Goal: Task Accomplishment & Management: Complete application form

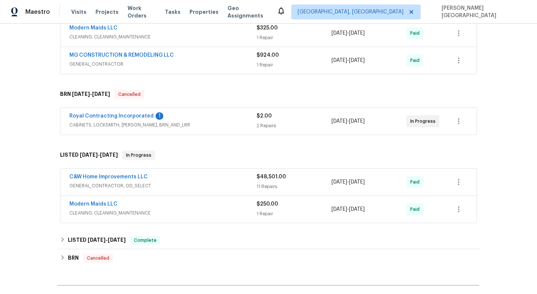
scroll to position [264, 0]
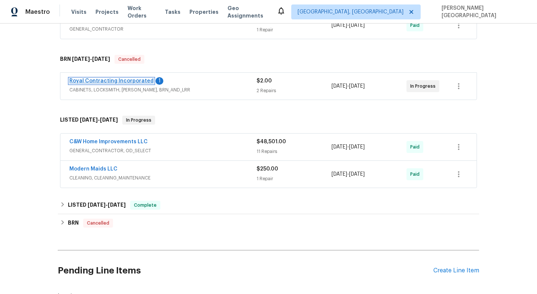
click at [125, 80] on link "Royal Contracting Incorporated" at bounding box center [111, 80] width 84 height 5
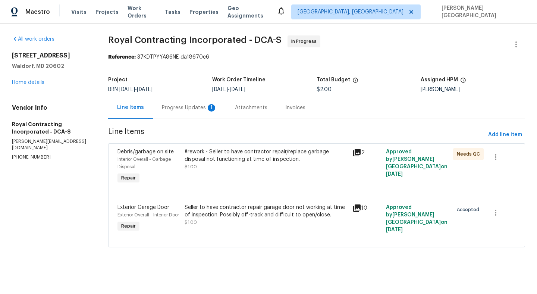
click at [206, 113] on div "Progress Updates 1" at bounding box center [189, 108] width 73 height 22
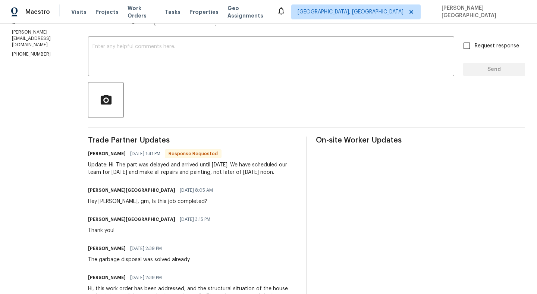
scroll to position [126, 0]
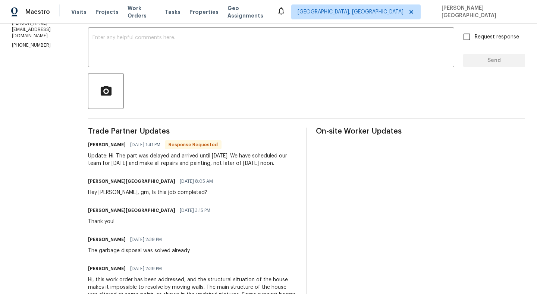
drag, startPoint x: 124, startPoint y: 155, endPoint x: 285, endPoint y: 167, distance: 161.5
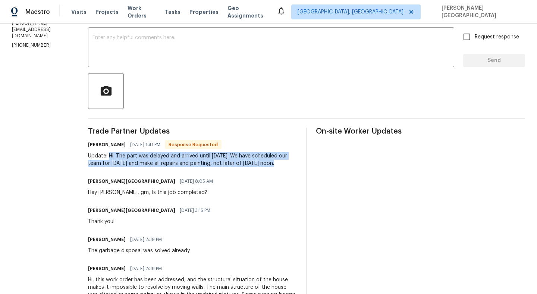
drag, startPoint x: 288, startPoint y: 163, endPoint x: 117, endPoint y: 154, distance: 171.0
click at [117, 154] on div "Update: Hi. The part was delayed and arrived until [DATE]. We have scheduled ou…" at bounding box center [192, 159] width 209 height 15
copy div "Hi. The part was delayed and arrived until [DATE]. We have scheduled our team f…"
click at [132, 55] on textarea at bounding box center [270, 48] width 357 height 26
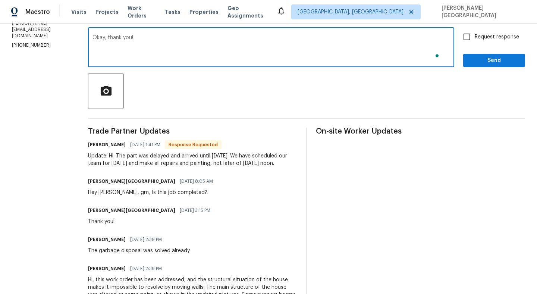
type textarea "Okay, thank you!"
click at [512, 35] on span "Request response" at bounding box center [497, 37] width 44 height 8
click at [475, 35] on input "Request response" at bounding box center [467, 37] width 16 height 16
checkbox input "true"
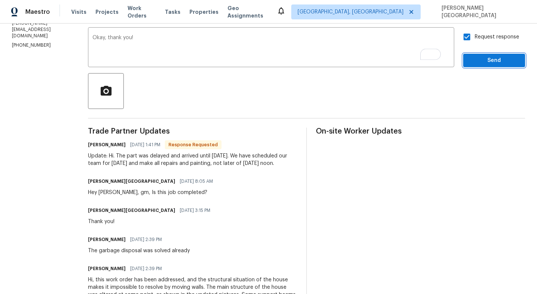
click at [509, 59] on span "Send" at bounding box center [494, 60] width 50 height 9
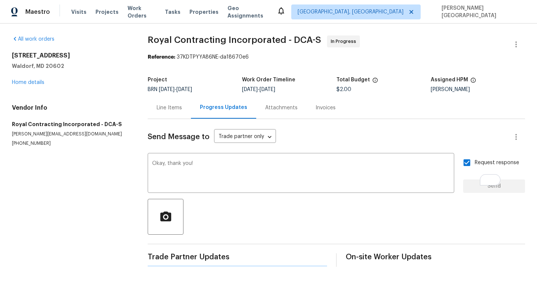
scroll to position [0, 0]
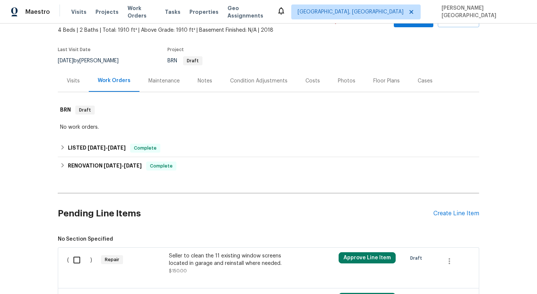
scroll to position [144, 0]
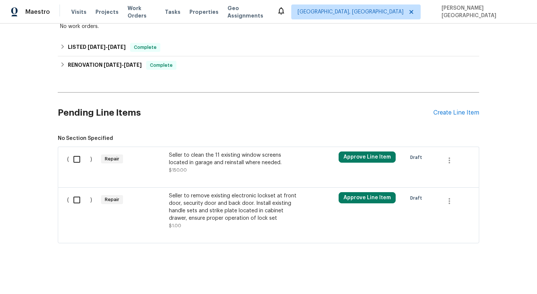
click at [195, 159] on div "Seller to clean the 11 existing window screens located in garage and reinstall …" at bounding box center [234, 158] width 131 height 15
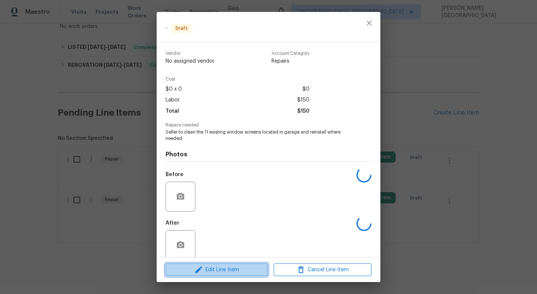
click at [233, 267] on span "Edit Line Item" at bounding box center [217, 269] width 98 height 9
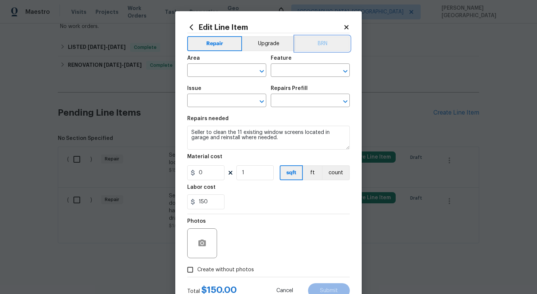
click at [325, 45] on button "BRN" at bounding box center [322, 43] width 55 height 15
click at [211, 70] on input "text" at bounding box center [216, 71] width 58 height 12
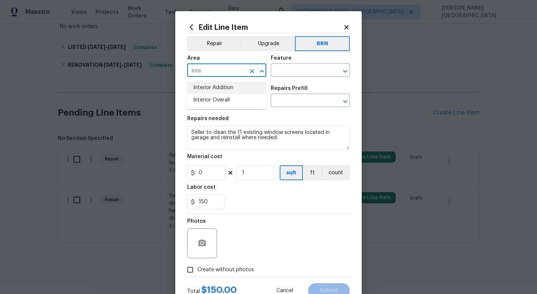
click at [218, 91] on li "Interior Addition" at bounding box center [226, 88] width 79 height 12
type input "Interior Addition"
click at [291, 75] on input "text" at bounding box center [300, 71] width 58 height 12
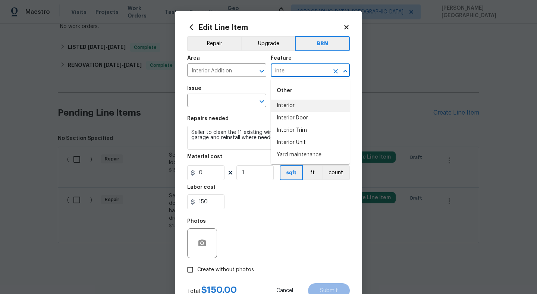
click at [296, 105] on li "Interior" at bounding box center [310, 106] width 79 height 12
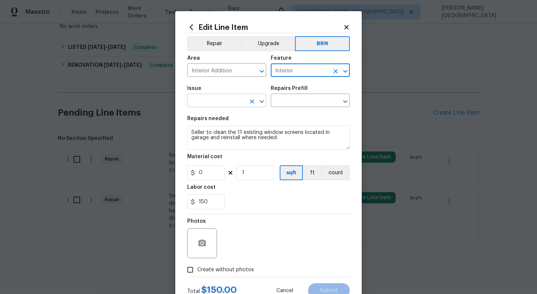
type input "Interior"
click at [227, 103] on input "text" at bounding box center [216, 101] width 58 height 12
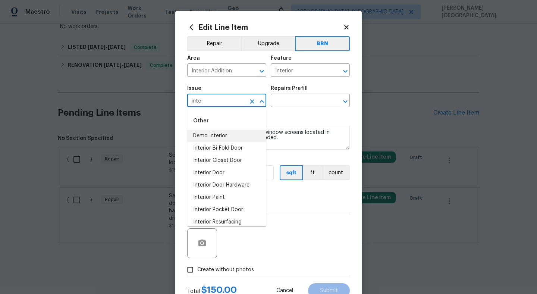
click at [232, 130] on li "Demo Interior" at bounding box center [226, 136] width 79 height 12
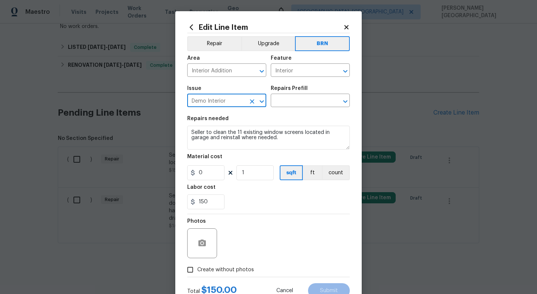
type input "Demo Interior"
click at [308, 90] on div "Repairs Prefill" at bounding box center [310, 91] width 79 height 10
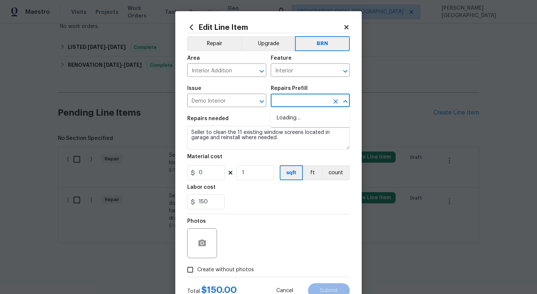
click at [290, 105] on input "text" at bounding box center [300, 101] width 58 height 12
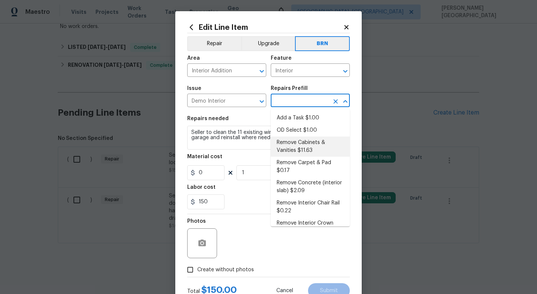
click at [292, 138] on li "Remove Cabinets & Vanities $11.63" at bounding box center [310, 146] width 79 height 20
type input "Demolition"
type input "Remove Cabinets & Vanities $11.63"
type textarea "Remove and properly dispose of the cabinetry as outlined by the PM. Ensure that…"
type input "11.63"
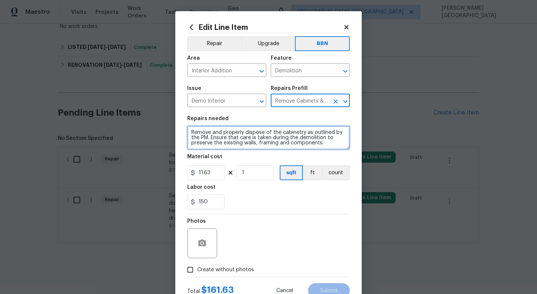
click at [260, 134] on textarea "Remove and properly dispose of the cabinetry as outlined by the PM. Ensure that…" at bounding box center [268, 138] width 163 height 24
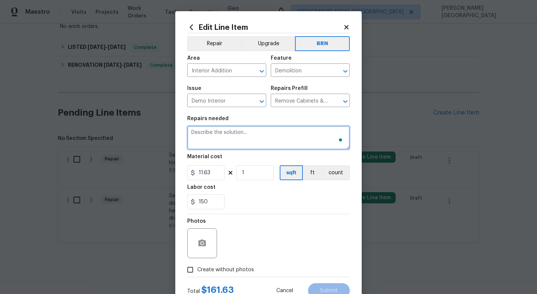
paste textarea "Seller to clean the 11 existing window screens located in garage and reinstall …"
type textarea "Seller to clean the 11 existing window screens located in garage and reinstall …"
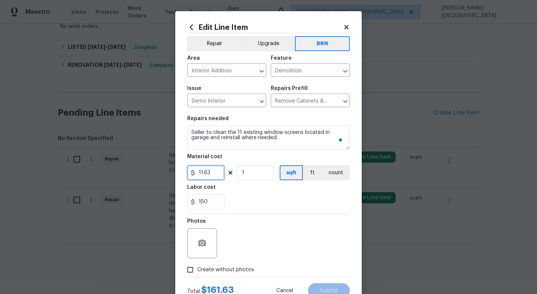
click at [214, 178] on input "11.63" at bounding box center [205, 172] width 37 height 15
type input "0"
click at [201, 238] on button "button" at bounding box center [202, 243] width 18 height 18
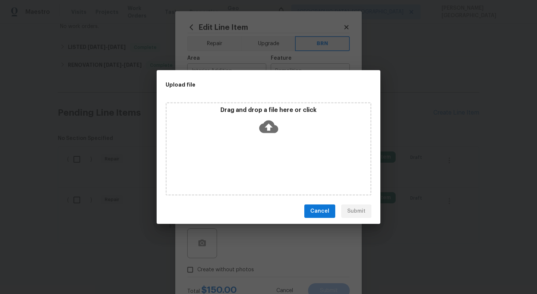
click at [270, 128] on icon at bounding box center [268, 126] width 19 height 19
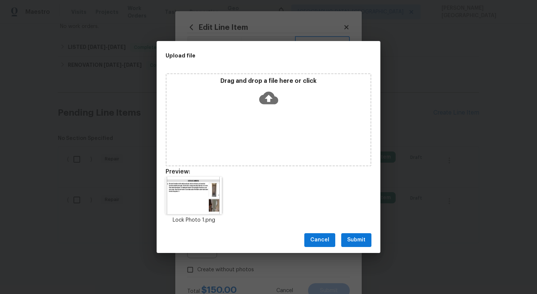
click at [359, 241] on span "Submit" at bounding box center [356, 239] width 18 height 9
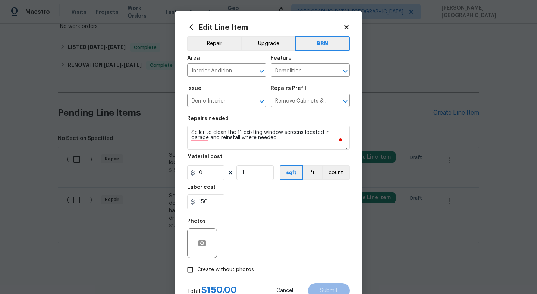
click at [211, 236] on div at bounding box center [202, 243] width 30 height 30
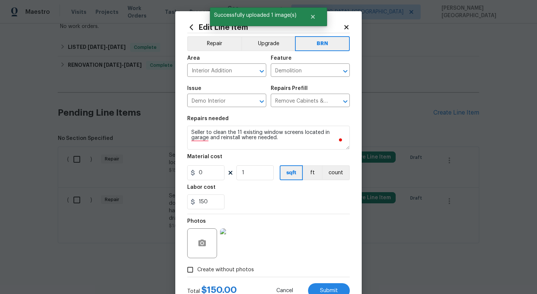
click at [246, 243] on img at bounding box center [235, 243] width 30 height 30
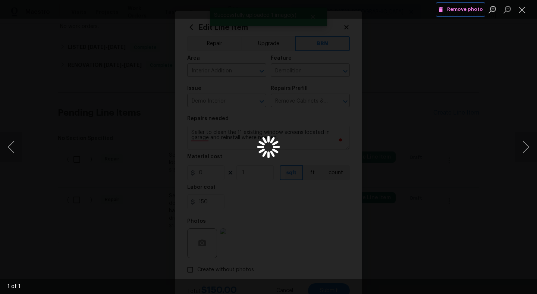
click at [455, 9] on span "Remove photo" at bounding box center [460, 9] width 45 height 9
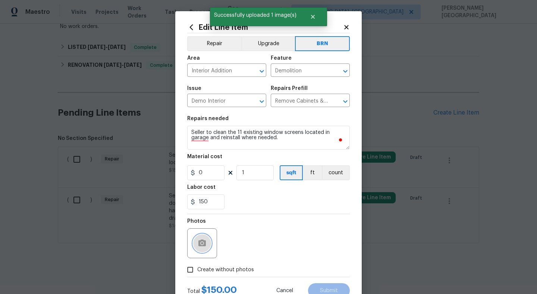
click at [204, 236] on button "button" at bounding box center [202, 243] width 18 height 18
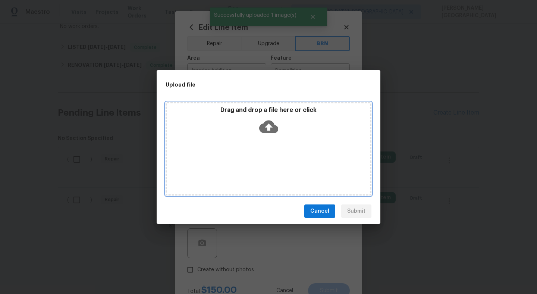
click at [268, 121] on icon at bounding box center [268, 126] width 19 height 13
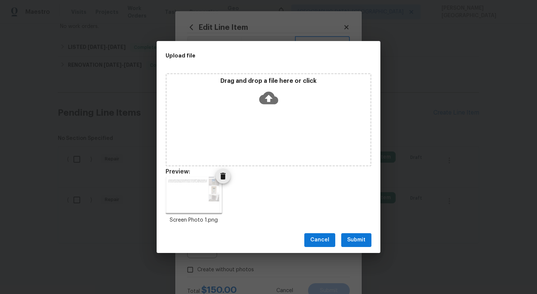
click at [209, 184] on img at bounding box center [194, 195] width 57 height 37
click at [356, 246] on button "Submit" at bounding box center [356, 240] width 30 height 14
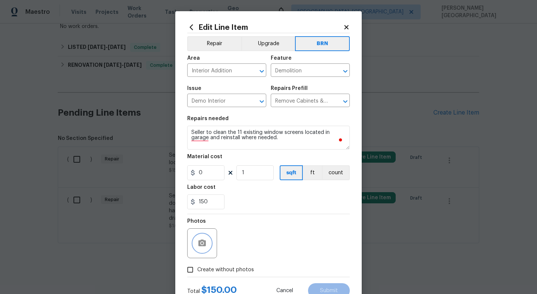
scroll to position [28, 0]
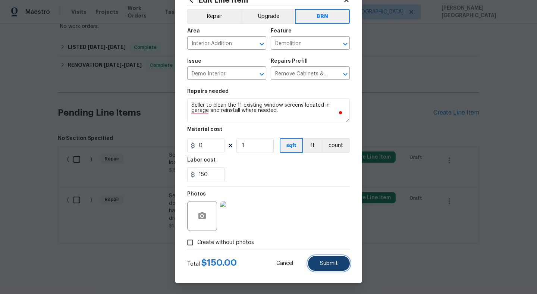
click at [321, 263] on span "Submit" at bounding box center [329, 264] width 18 height 6
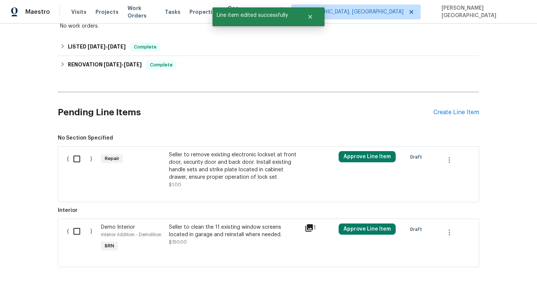
click at [76, 233] on input "checkbox" at bounding box center [79, 231] width 21 height 16
checkbox input "true"
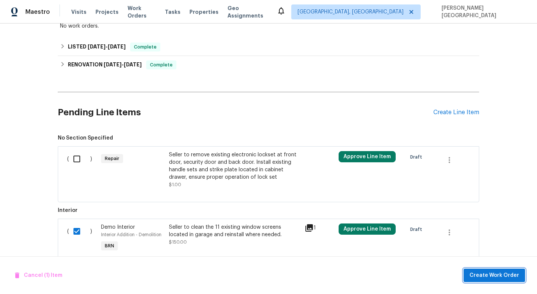
click at [481, 275] on span "Create Work Order" at bounding box center [494, 275] width 50 height 9
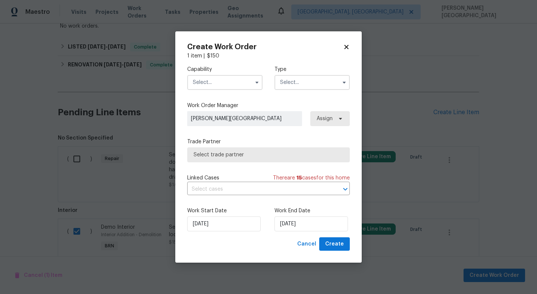
click at [202, 85] on input "text" at bounding box center [224, 82] width 75 height 15
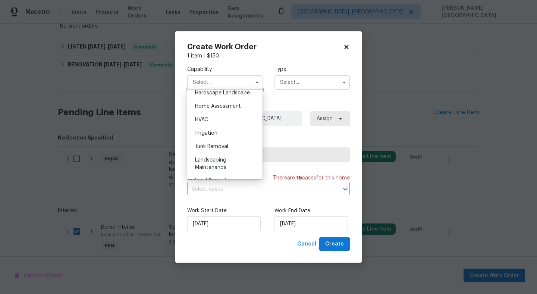
scroll to position [379, 0]
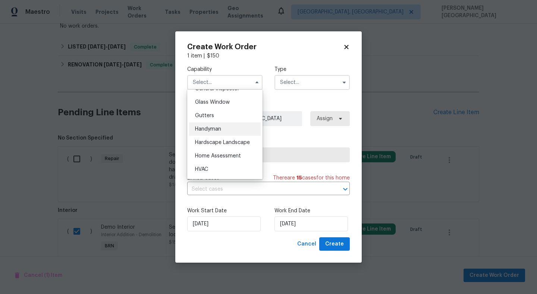
click at [216, 126] on div "Handyman" at bounding box center [225, 128] width 72 height 13
type input "Handyman"
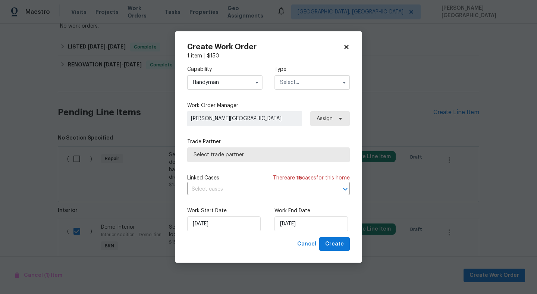
click at [282, 85] on input "text" at bounding box center [311, 82] width 75 height 15
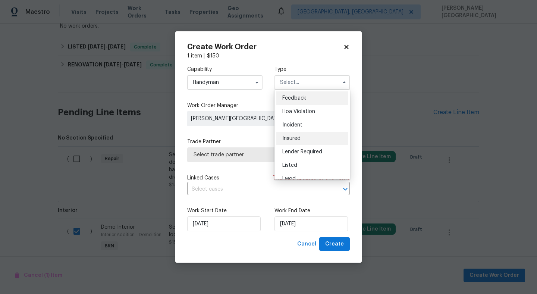
scroll to position [89, 0]
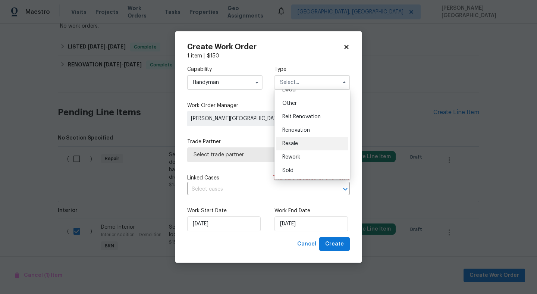
click at [296, 145] on span "Resale" at bounding box center [290, 143] width 16 height 5
type input "Resale"
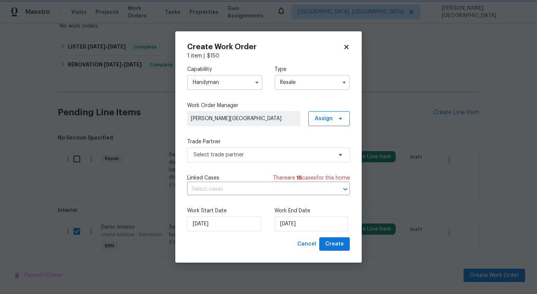
scroll to position [0, 0]
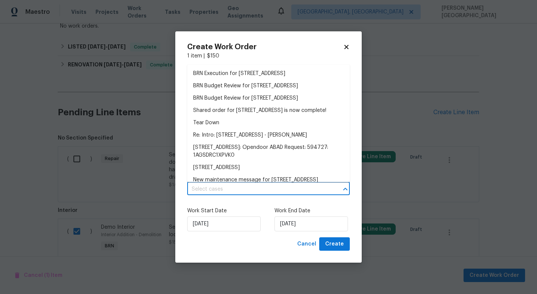
click at [245, 185] on input "text" at bounding box center [258, 189] width 142 height 12
click at [221, 74] on li "BRN Execution for 4690 E Pearl Rd, San Tan Valley, AZ 85143" at bounding box center [268, 73] width 163 height 12
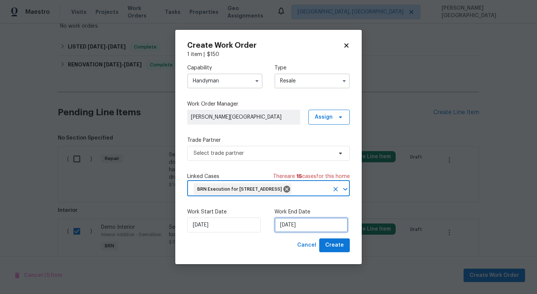
click at [291, 232] on input "9/19/2025" at bounding box center [310, 224] width 73 height 15
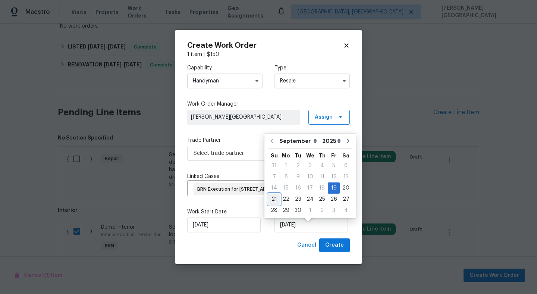
click at [279, 200] on div "21" at bounding box center [274, 199] width 12 height 10
type input "9/21/2025"
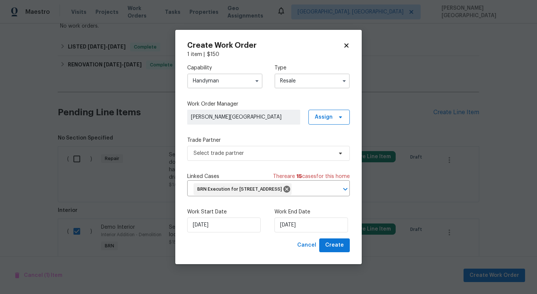
click at [223, 138] on div "Trade Partner Select trade partner" at bounding box center [268, 148] width 163 height 24
click at [224, 150] on span "Select trade partner" at bounding box center [263, 153] width 139 height 7
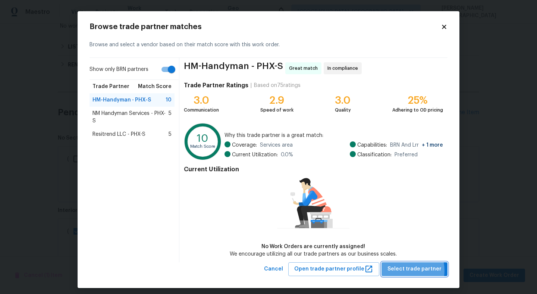
click at [406, 270] on span "Select trade partner" at bounding box center [414, 268] width 54 height 9
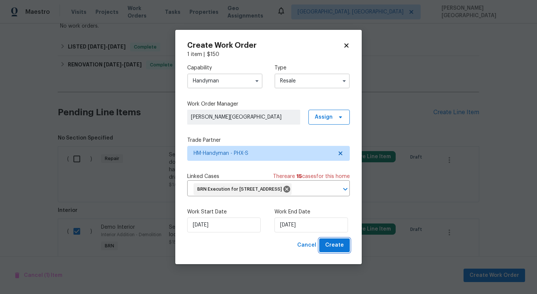
click at [336, 252] on button "Create" at bounding box center [334, 245] width 31 height 14
checkbox input "false"
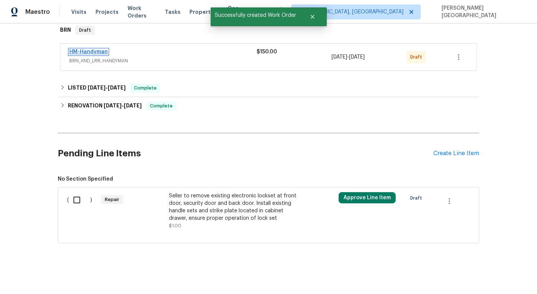
click at [81, 50] on link "HM-Handyman" at bounding box center [88, 51] width 38 height 5
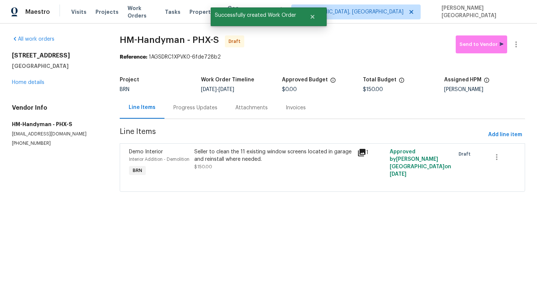
click at [180, 113] on div "Progress Updates" at bounding box center [195, 108] width 62 height 22
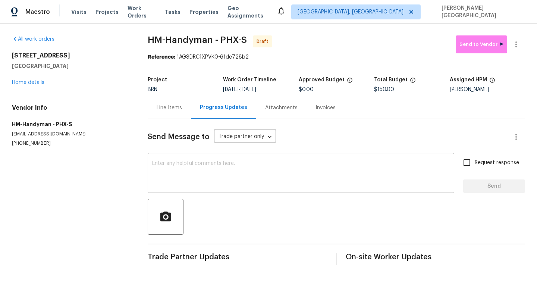
click at [184, 172] on textarea at bounding box center [301, 174] width 298 height 26
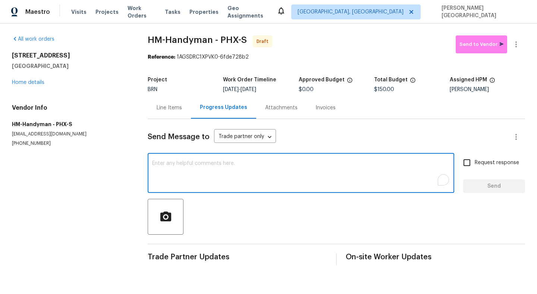
paste textarea "This is Isabel from Opendoor. Please confirm receipt of the work order due on 0…"
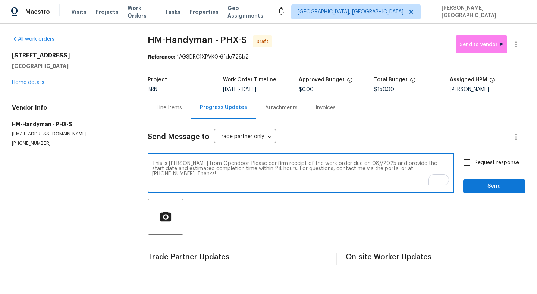
click at [350, 163] on textarea "This is Isabel from Opendoor. Please confirm receipt of the work order due on 0…" at bounding box center [301, 174] width 298 height 26
type textarea "This is Isabel from Opendoor. Please confirm receipt of the work order due on 0…"
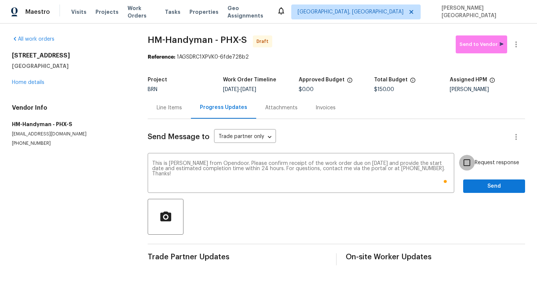
click at [468, 164] on input "Request response" at bounding box center [467, 163] width 16 height 16
checkbox input "true"
click at [478, 192] on button "Send" at bounding box center [494, 186] width 62 height 14
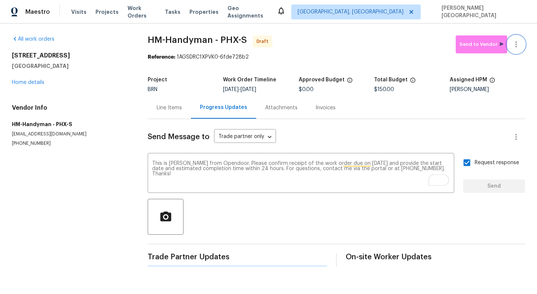
click at [518, 43] on icon "button" at bounding box center [516, 44] width 9 height 9
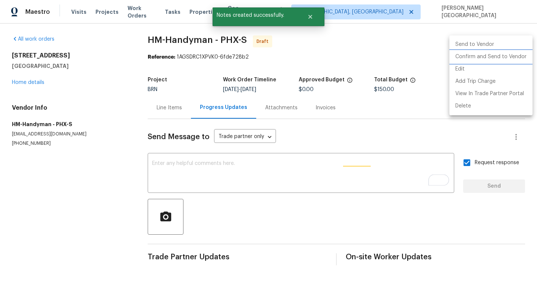
click at [498, 57] on li "Confirm and Send to Vendor" at bounding box center [490, 57] width 83 height 12
